Goal: Transaction & Acquisition: Book appointment/travel/reservation

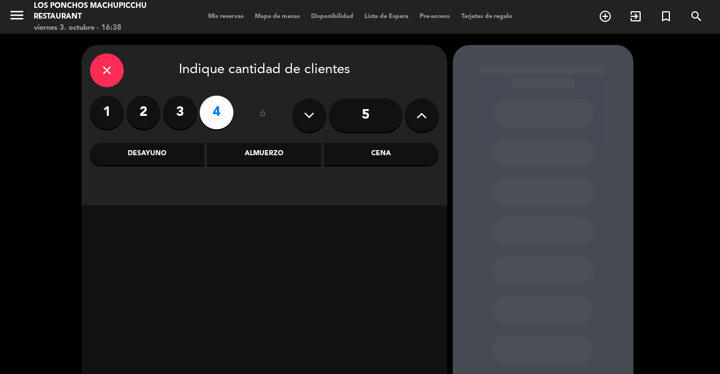
click at [373, 152] on div "Cena" at bounding box center [381, 154] width 114 height 23
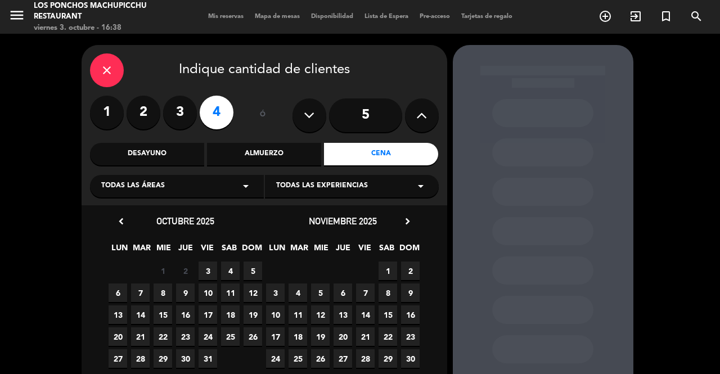
click at [210, 268] on span "3" at bounding box center [208, 271] width 19 height 19
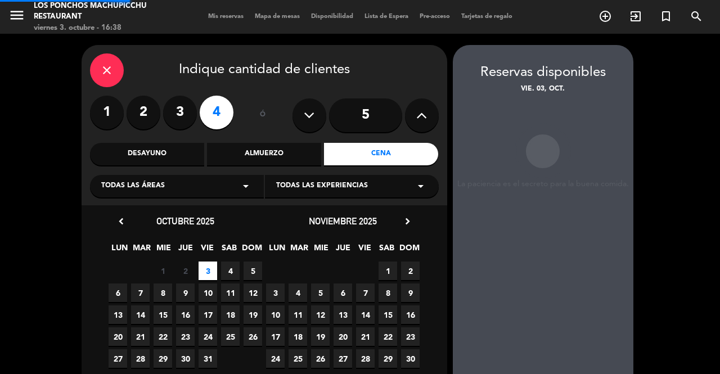
scroll to position [10, 0]
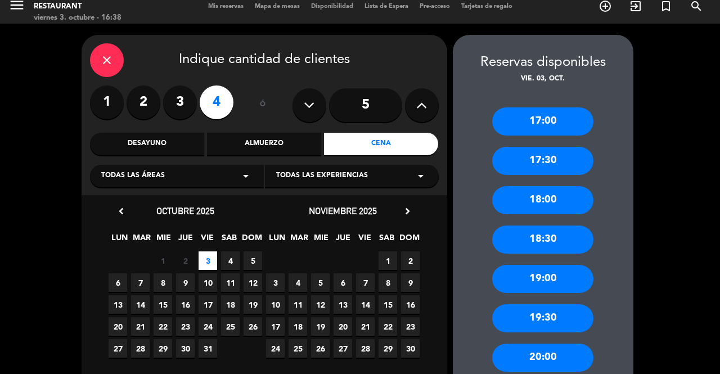
click at [569, 226] on div "18:30" at bounding box center [542, 240] width 101 height 28
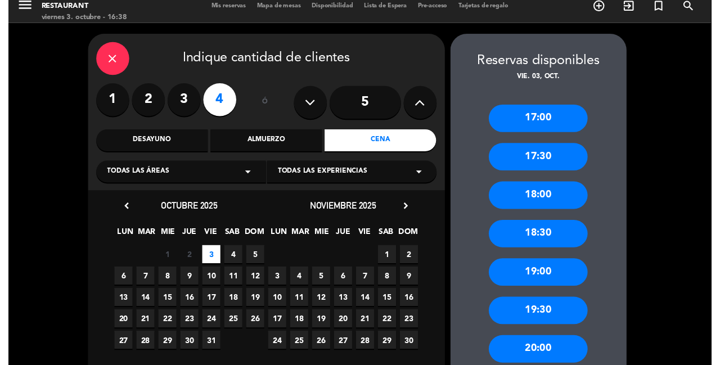
scroll to position [0, 0]
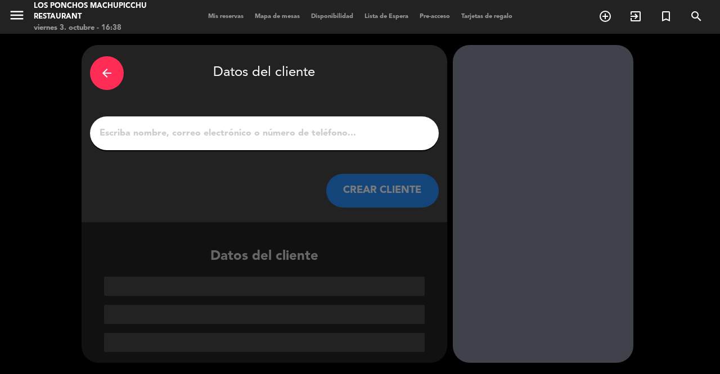
click at [334, 125] on input "1" at bounding box center [264, 133] width 332 height 16
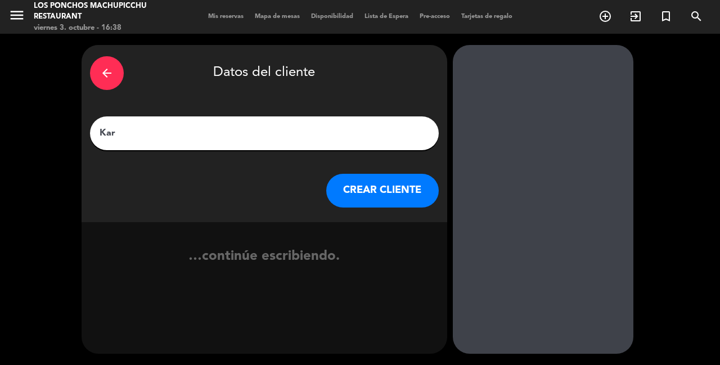
type input "[PERSON_NAME]"
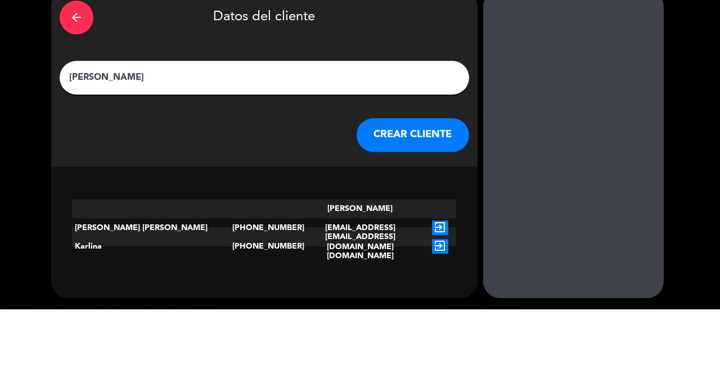
click at [390, 174] on button "CREAR CLIENTE" at bounding box center [413, 191] width 113 height 34
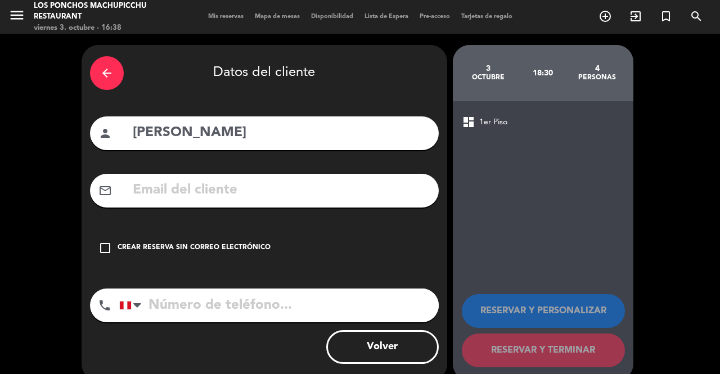
click at [242, 242] on div "Crear reserva sin correo electrónico" at bounding box center [194, 247] width 153 height 11
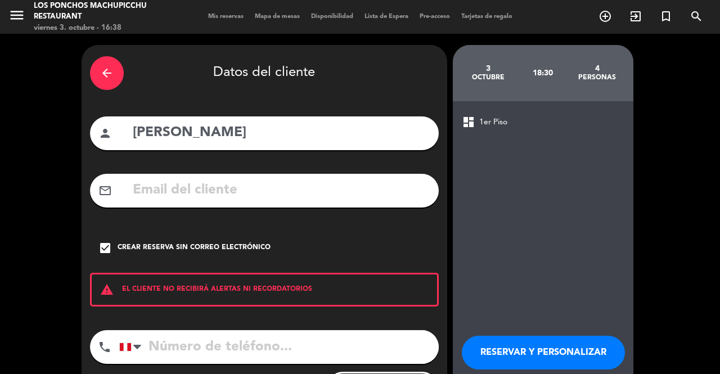
click at [282, 330] on input "tel" at bounding box center [279, 347] width 320 height 34
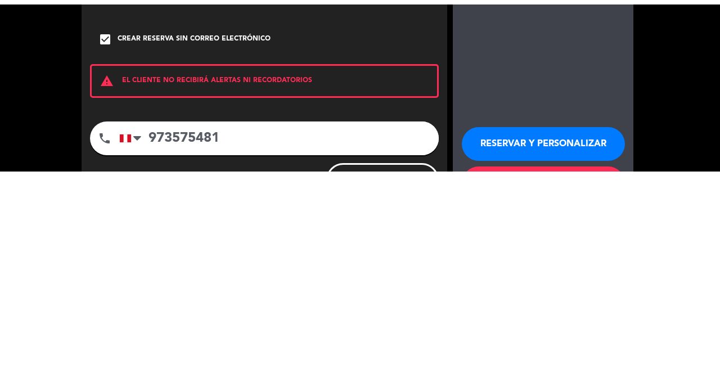
scroll to position [14, 0]
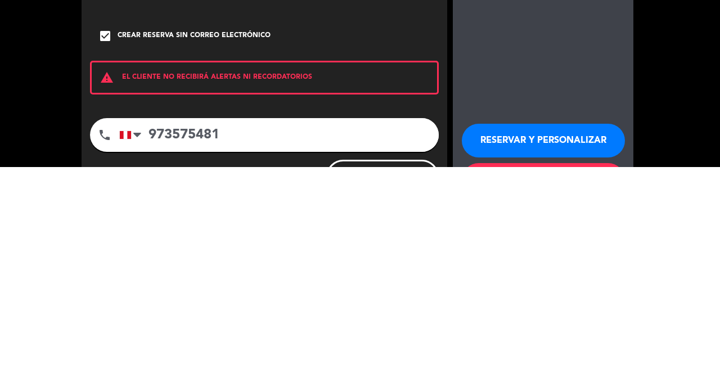
type input "973575481"
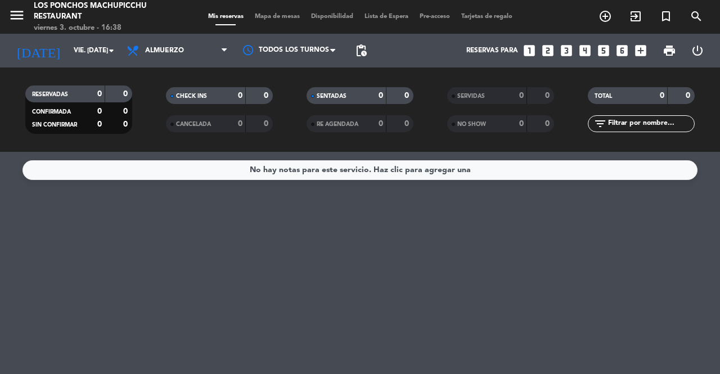
scroll to position [0, 0]
click at [338, 165] on div "No hay notas para este servicio. Haz clic para agregar una" at bounding box center [360, 170] width 221 height 13
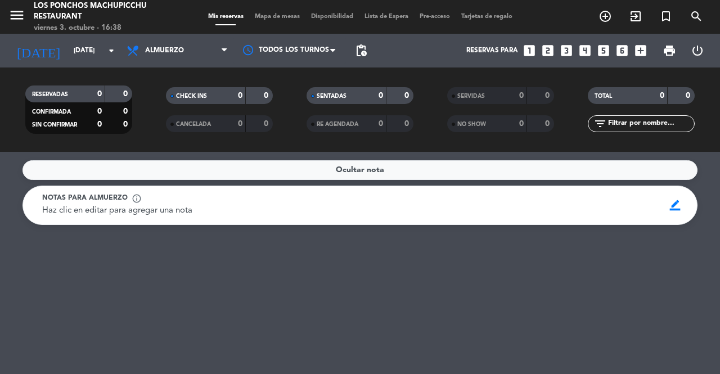
click at [299, 227] on div "Ocultar nota Notas para almuerzo info_outline Haz clic en editar para agregar u…" at bounding box center [360, 263] width 720 height 222
click at [323, 198] on div "Notas para almuerzo info_outline" at bounding box center [349, 198] width 614 height 11
click at [666, 205] on span "border_color" at bounding box center [675, 205] width 22 height 21
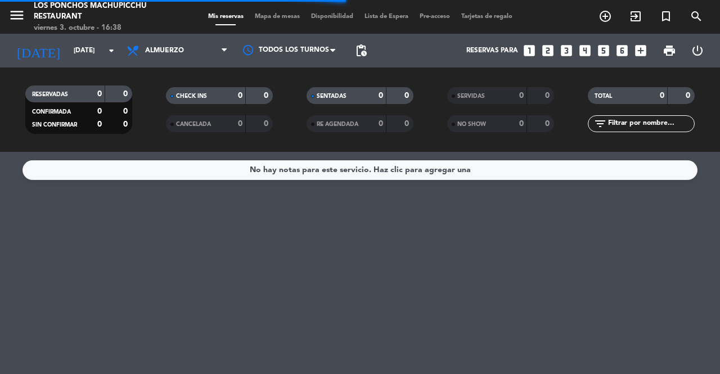
click at [664, 169] on div "No hay notas para este servicio. Haz clic para agregar una" at bounding box center [360, 170] width 675 height 20
click at [554, 163] on div "No hay notas para este servicio. Haz clic para agregar una" at bounding box center [360, 170] width 675 height 20
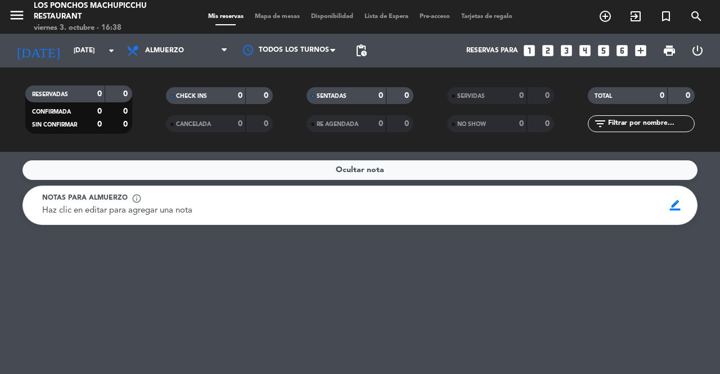
click at [675, 205] on span "border_color" at bounding box center [675, 205] width 22 height 21
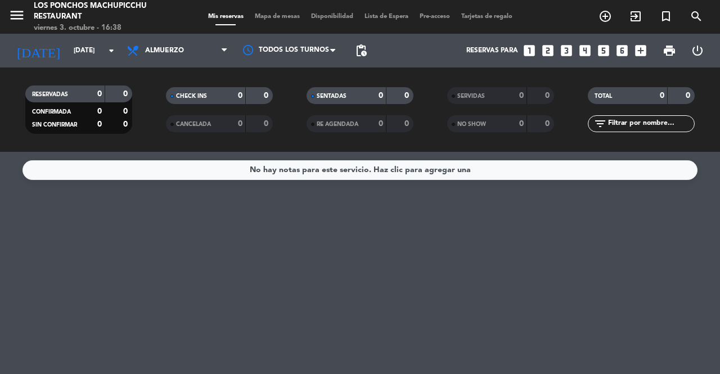
click at [609, 178] on div "No hay notas para este servicio. Haz clic para agregar una" at bounding box center [360, 170] width 675 height 20
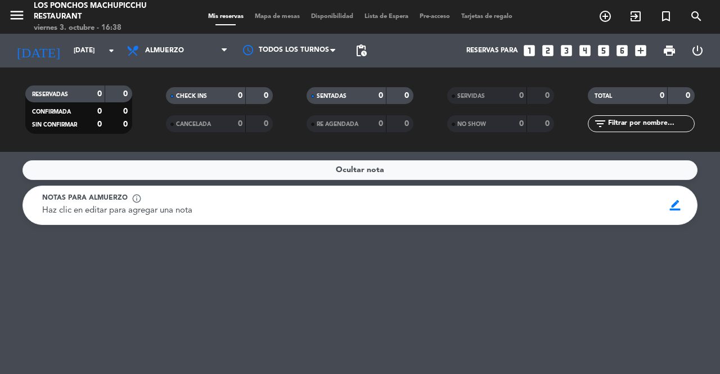
click at [676, 210] on span "border_color" at bounding box center [675, 205] width 22 height 21
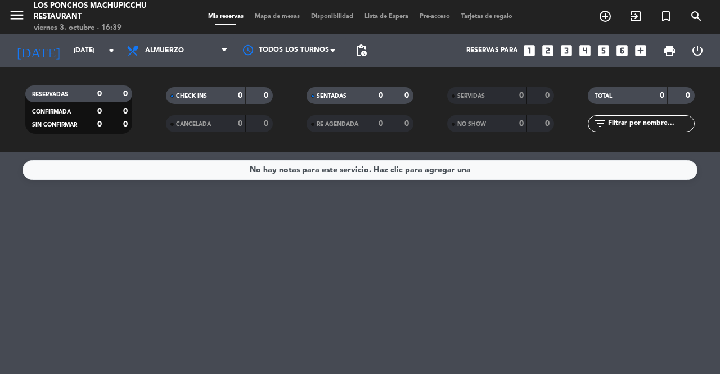
click at [641, 55] on icon "add_box" at bounding box center [640, 50] width 15 height 15
